Goal: Find specific page/section: Find specific page/section

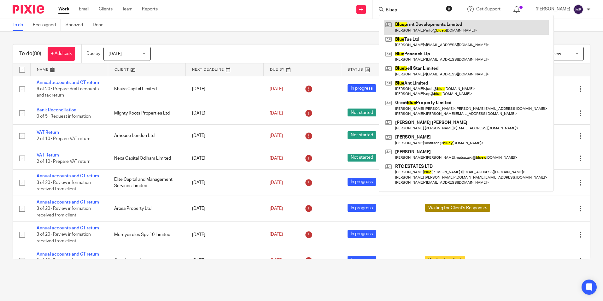
type input "Bluep"
click at [448, 27] on link at bounding box center [466, 27] width 165 height 14
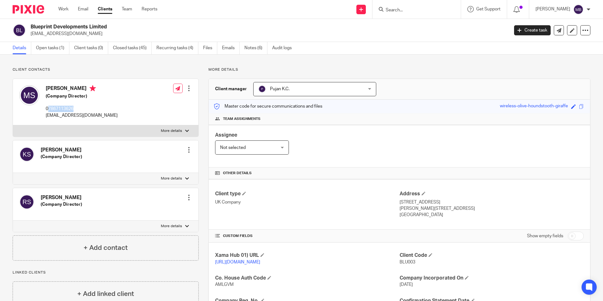
click at [38, 7] on img at bounding box center [29, 9] width 32 height 9
